Goal: Task Accomplishment & Management: Manage account settings

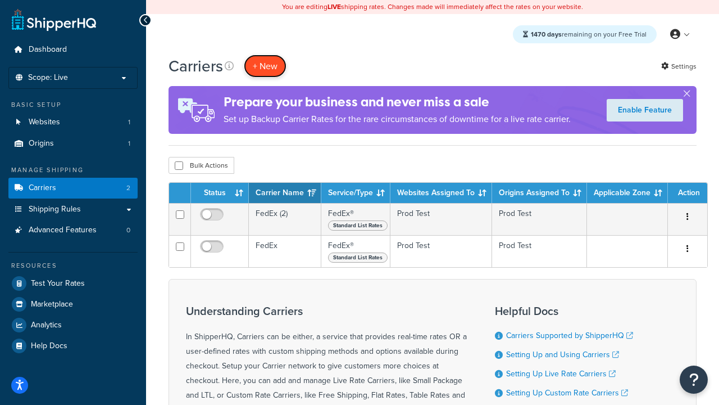
click at [265, 66] on button "+ New" at bounding box center [265, 66] width 43 height 23
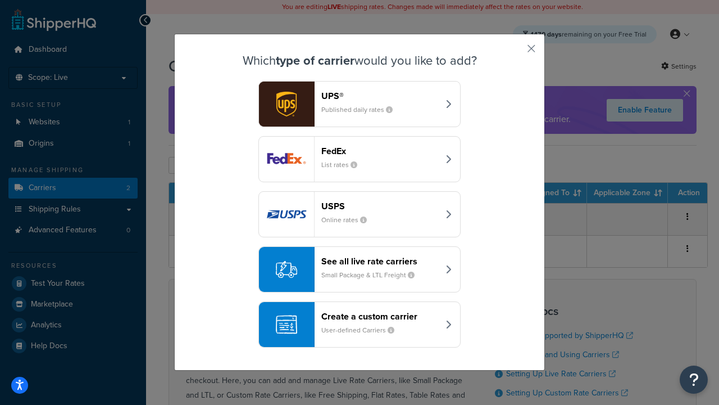
click at [360, 159] on div "FedEx List rates" at bounding box center [379, 159] width 117 height 27
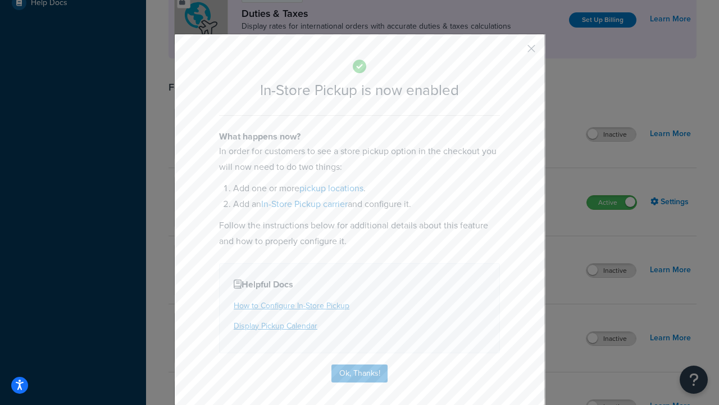
click at [515, 52] on button "button" at bounding box center [515, 52] width 3 height 3
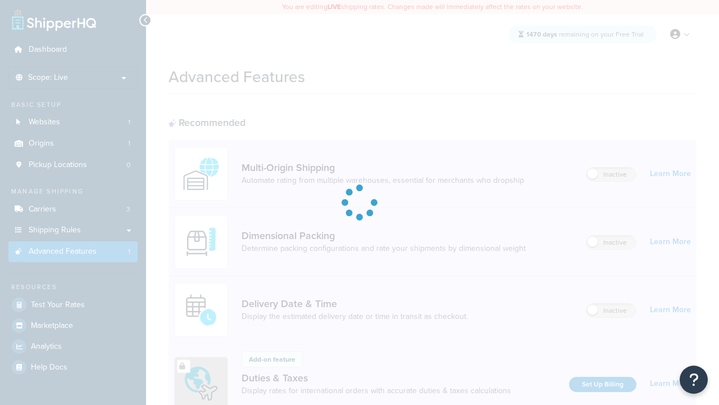
scroll to position [364, 0]
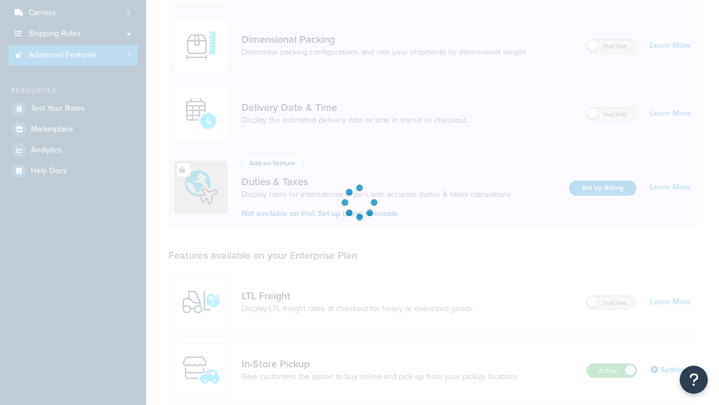
click at [612, 364] on label "Active" at bounding box center [611, 370] width 49 height 13
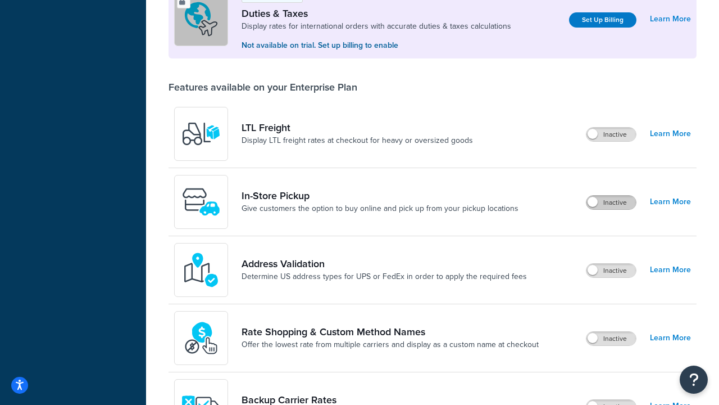
scroll to position [343, 0]
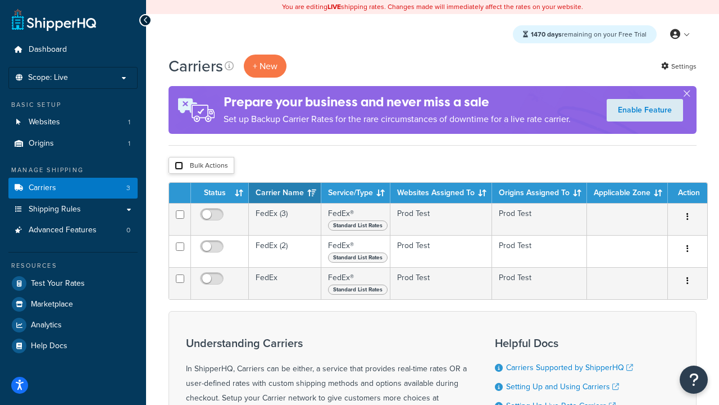
click at [179, 166] on input "checkbox" at bounding box center [179, 165] width 8 height 8
checkbox input "true"
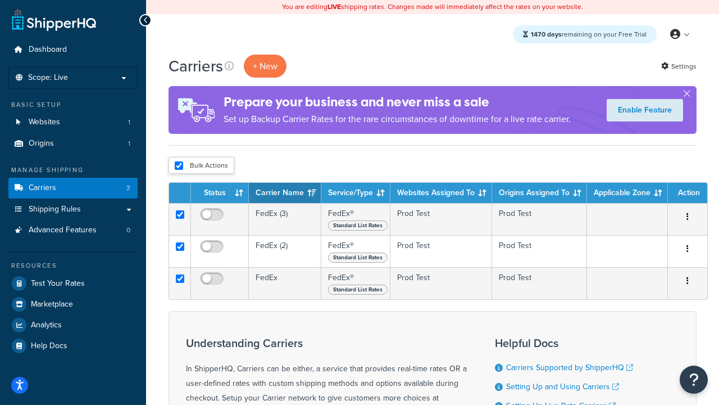
click at [0, 0] on button "Delete" at bounding box center [0, 0] width 0 height 0
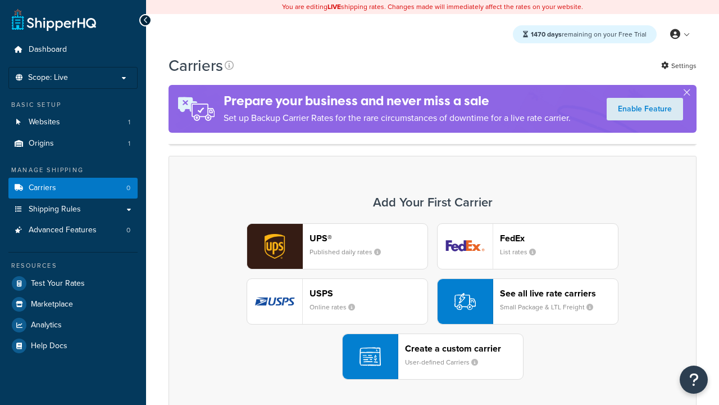
scroll to position [223, 0]
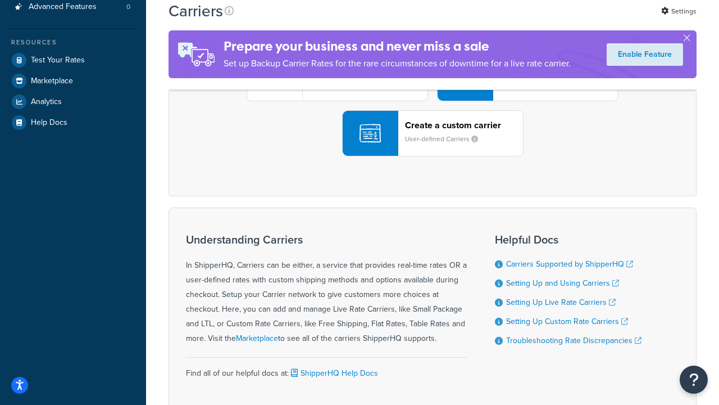
click at [433, 156] on div "UPS® Published daily rates FedEx List rates USPS Online rates See all live rate…" at bounding box center [432, 78] width 505 height 156
click at [559, 20] on header "FedEx" at bounding box center [559, 15] width 118 height 11
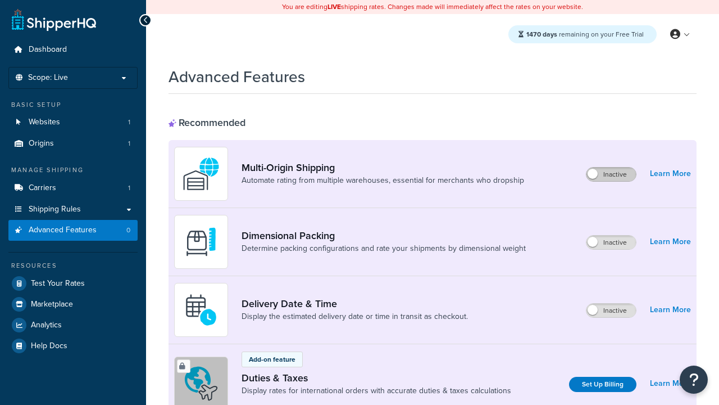
click at [612, 174] on label "Inactive" at bounding box center [611, 173] width 49 height 13
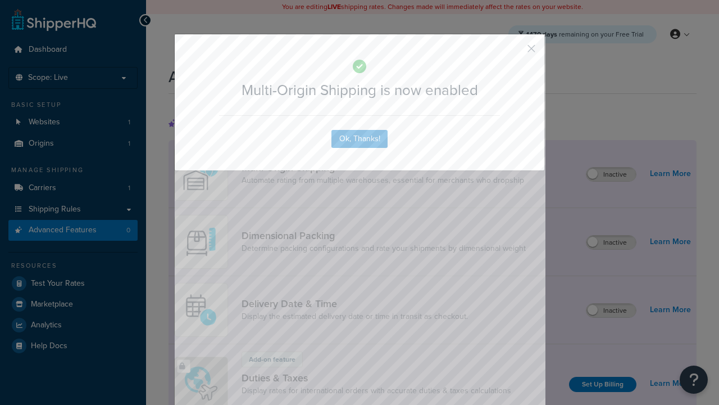
click at [515, 52] on button "button" at bounding box center [515, 52] width 3 height 3
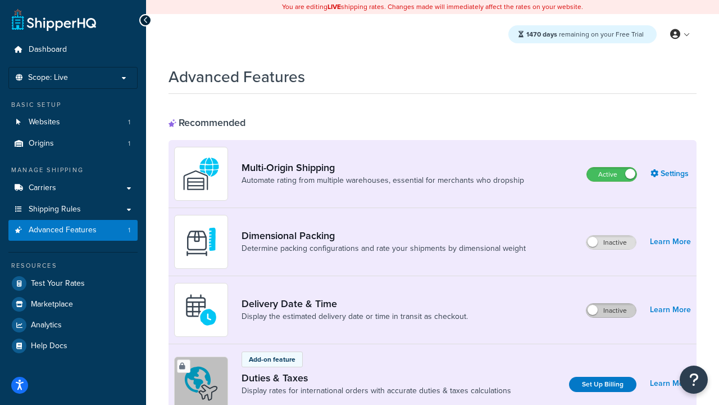
click at [612, 310] on label "Inactive" at bounding box center [611, 310] width 49 height 13
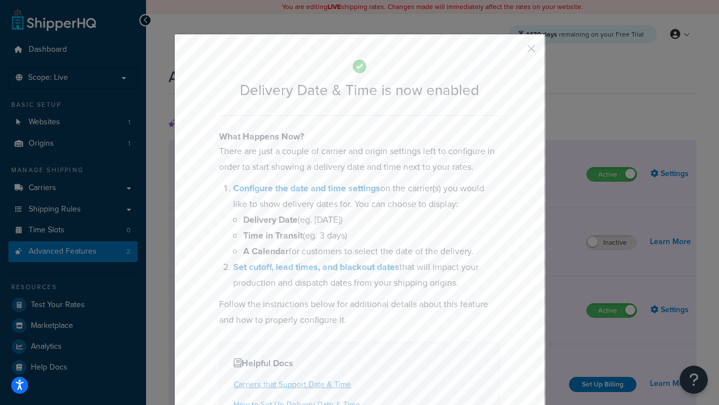
click at [515, 52] on button "button" at bounding box center [515, 52] width 3 height 3
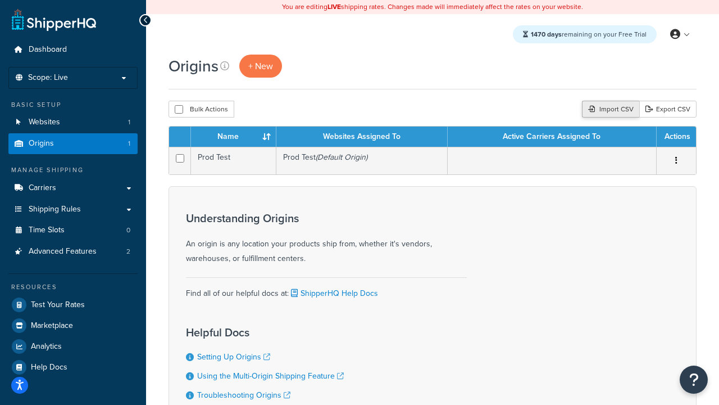
click at [609, 110] on div "Import CSV" at bounding box center [610, 109] width 57 height 17
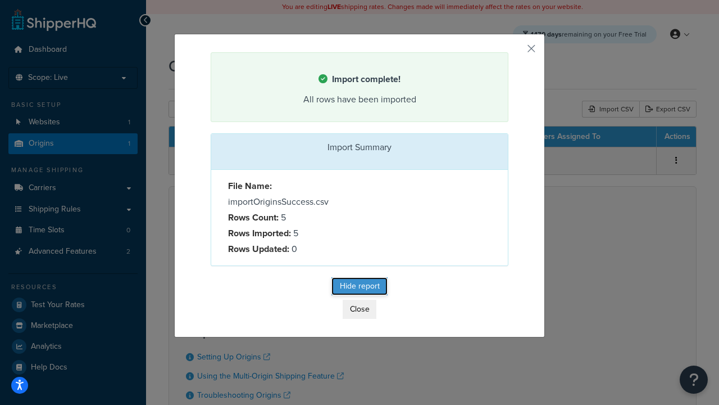
click at [360, 288] on button "Hide report" at bounding box center [360, 286] width 56 height 18
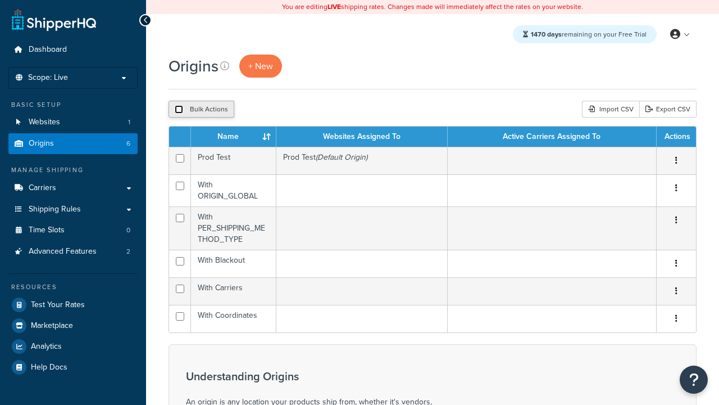
click at [179, 110] on input "checkbox" at bounding box center [179, 109] width 8 height 8
checkbox input "true"
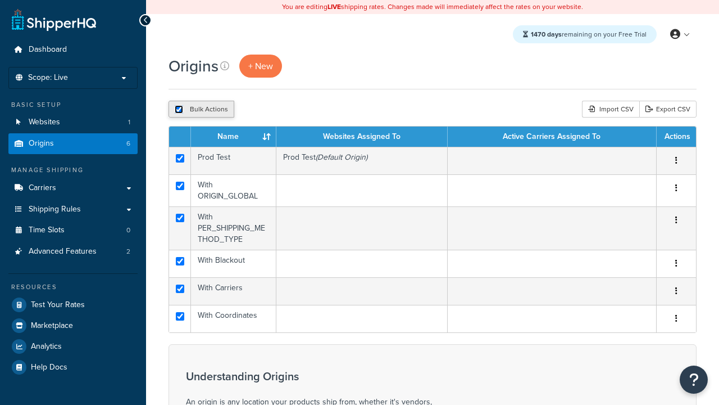
checkbox input "true"
click at [258, 110] on button "Duplicate" at bounding box center [257, 109] width 47 height 17
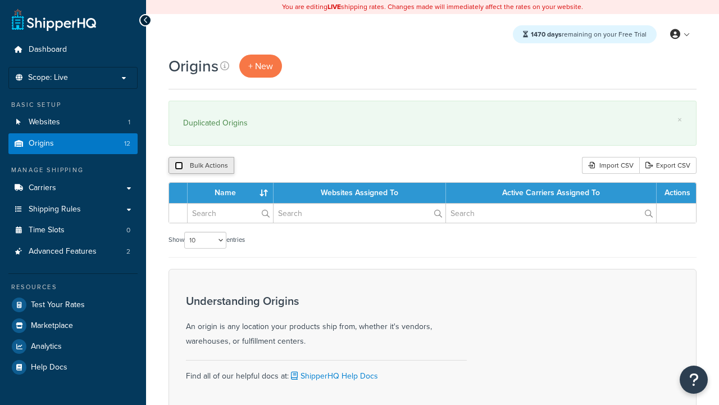
click at [179, 166] on input "checkbox" at bounding box center [179, 165] width 8 height 8
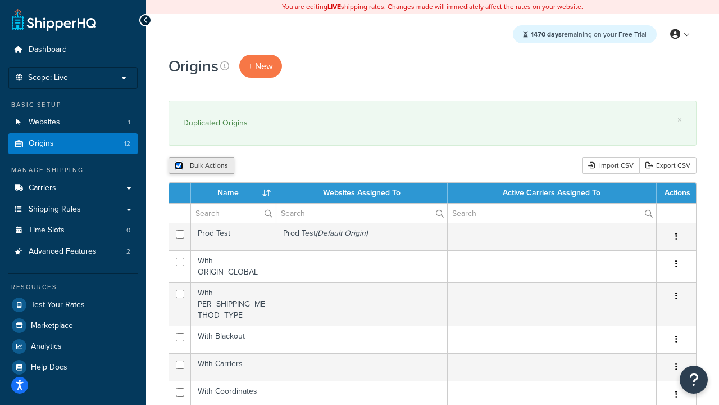
click at [179, 166] on input "checkbox" at bounding box center [179, 165] width 8 height 8
checkbox input "false"
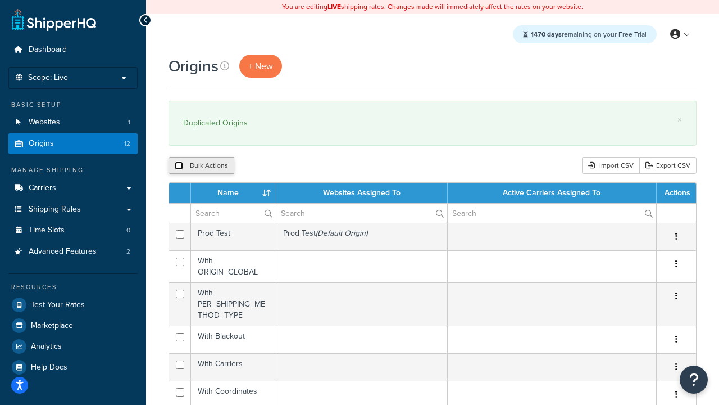
checkbox input "false"
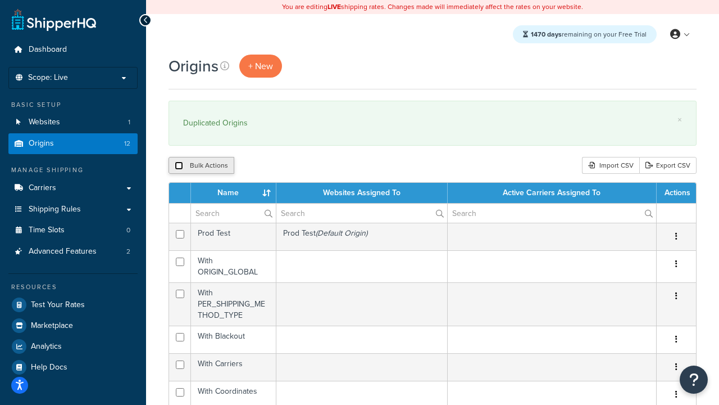
checkbox input "false"
click at [179, 166] on input "checkbox" at bounding box center [179, 165] width 8 height 8
checkbox input "true"
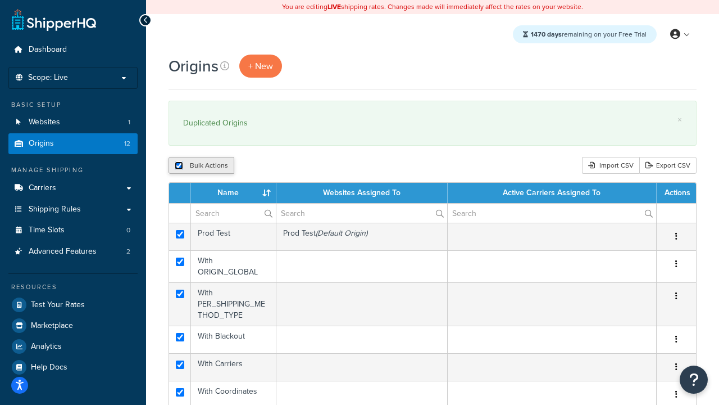
checkbox input "true"
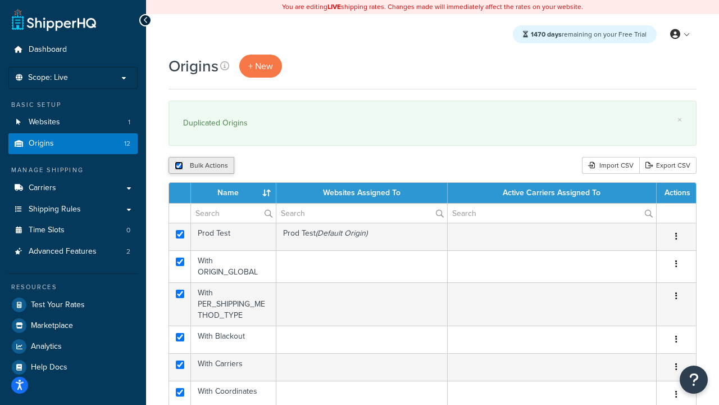
checkbox input "true"
click at [302, 166] on button "Delete" at bounding box center [299, 165] width 39 height 17
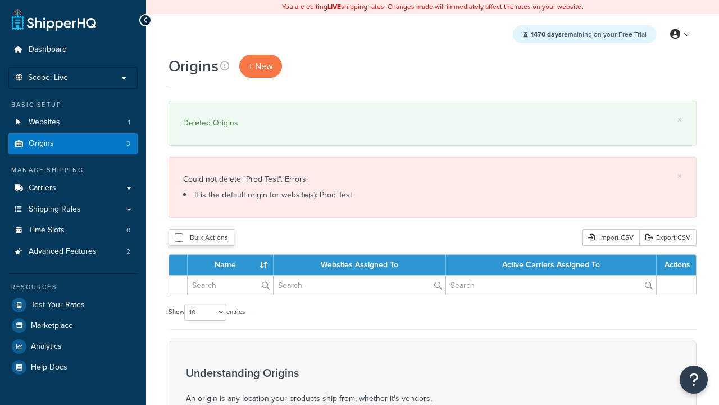
click at [0, 0] on button "Delete" at bounding box center [0, 0] width 0 height 0
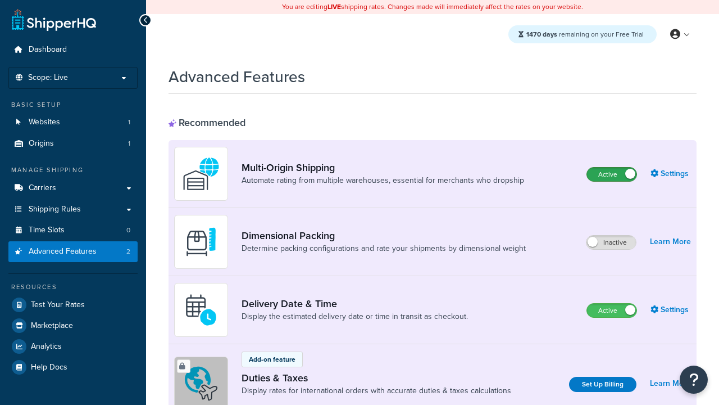
click at [612, 174] on label "Active" at bounding box center [611, 173] width 49 height 13
click at [612, 310] on label "Active" at bounding box center [611, 310] width 49 height 13
